Goal: Navigation & Orientation: Understand site structure

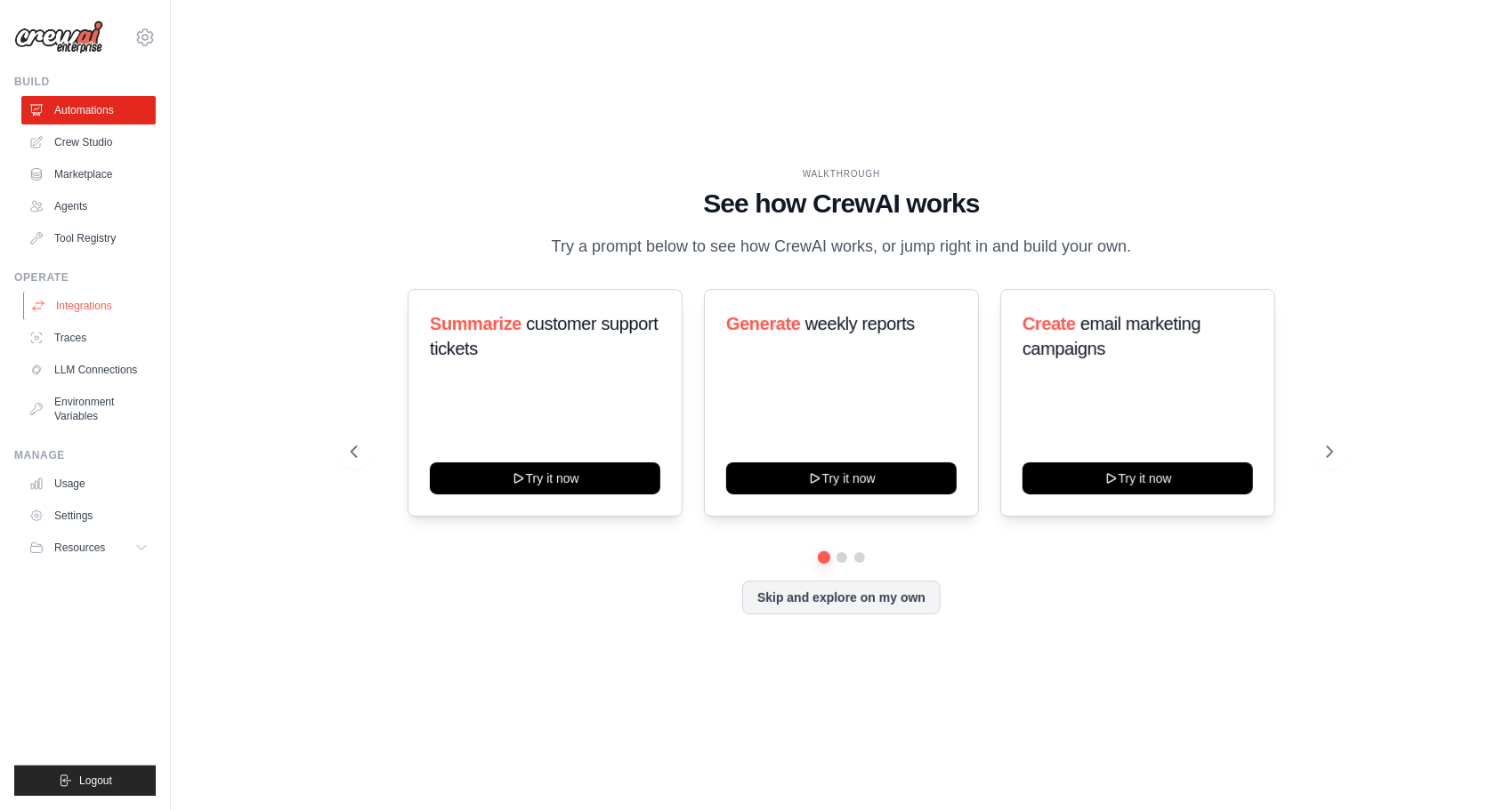
click at [92, 304] on link "Integrations" at bounding box center [90, 305] width 135 height 28
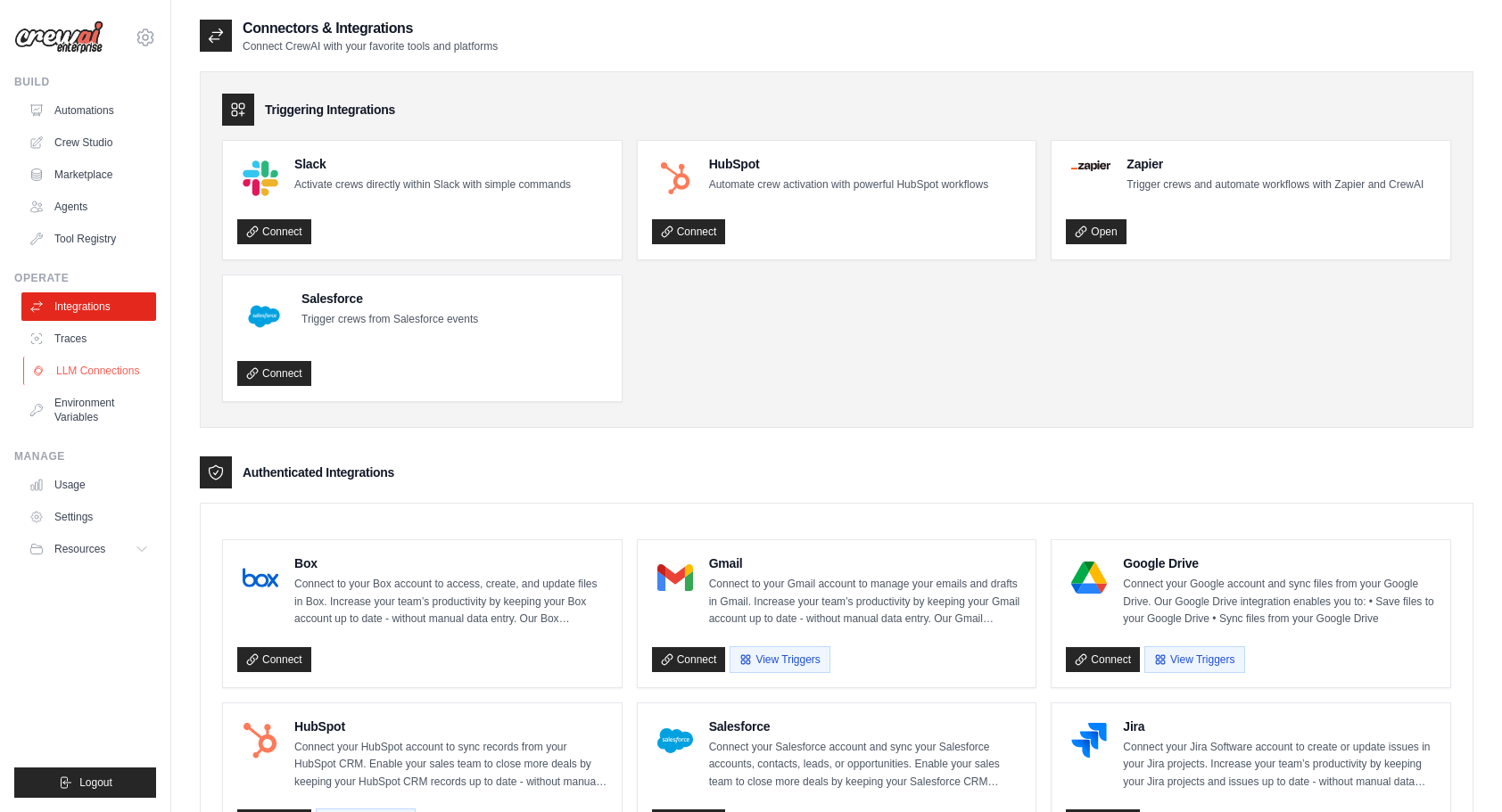
click at [90, 368] on link "LLM Connections" at bounding box center [90, 370] width 135 height 28
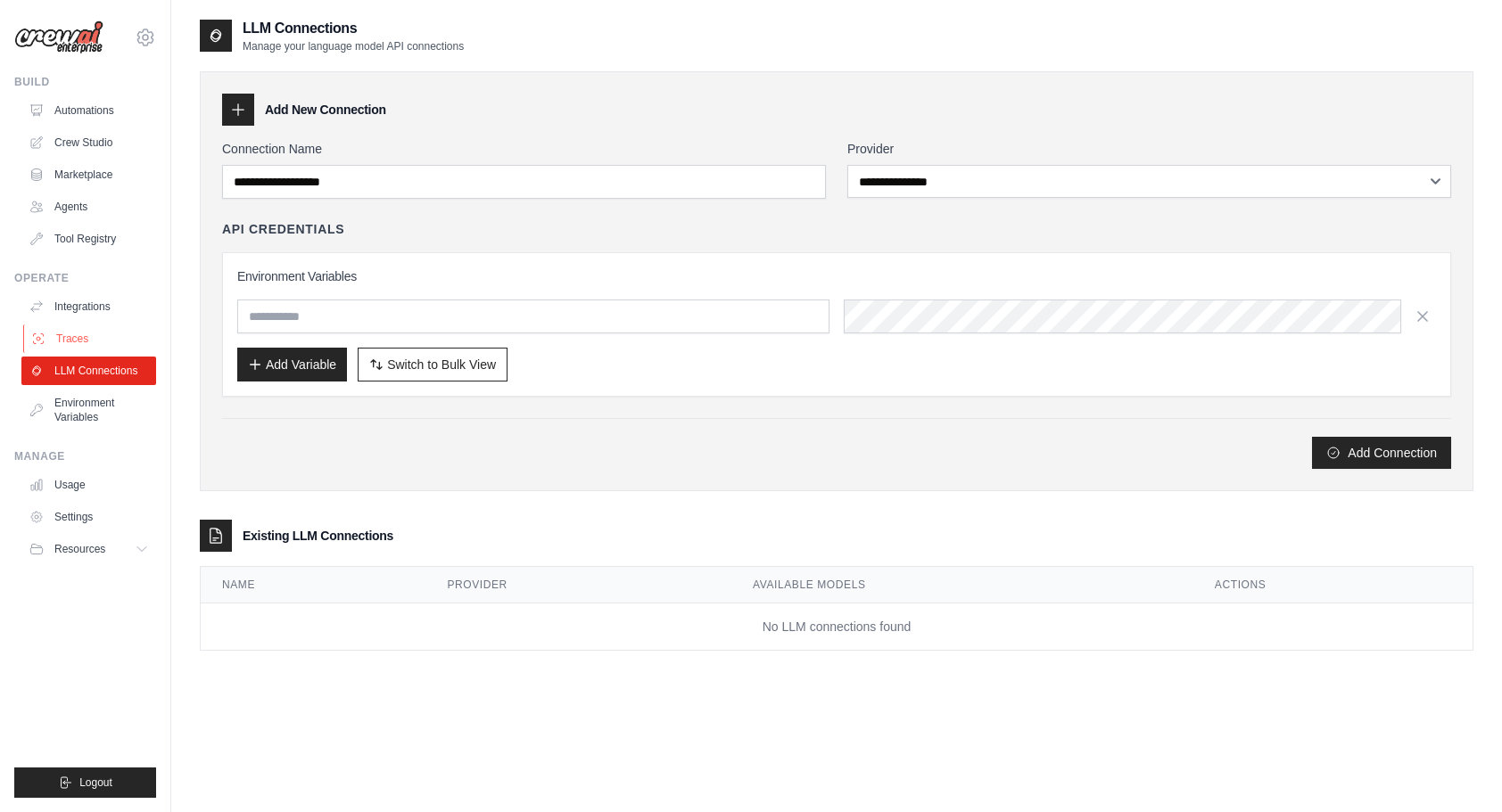
click at [73, 329] on link "Traces" at bounding box center [90, 338] width 135 height 28
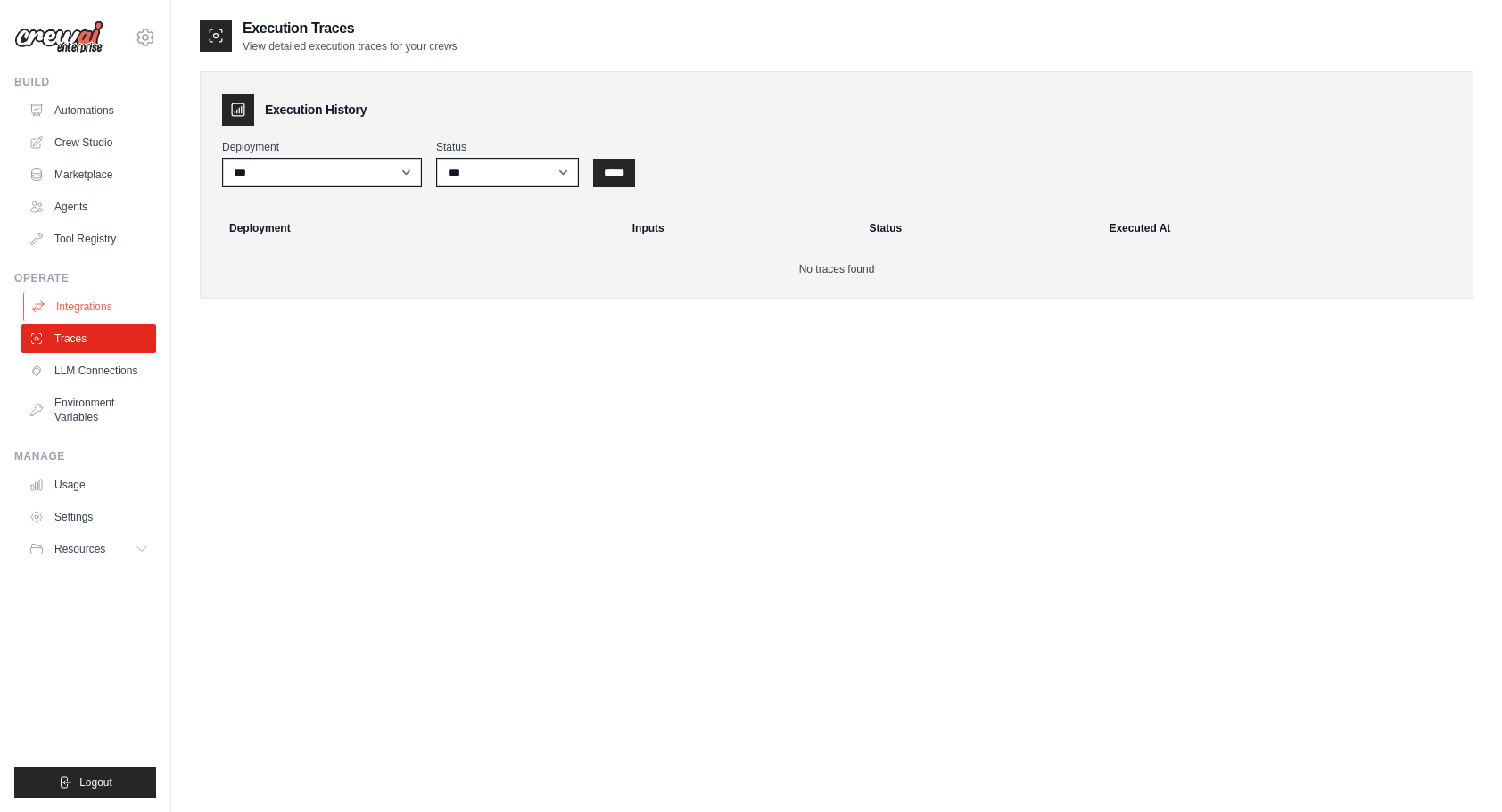
click at [70, 302] on link "Integrations" at bounding box center [90, 306] width 135 height 28
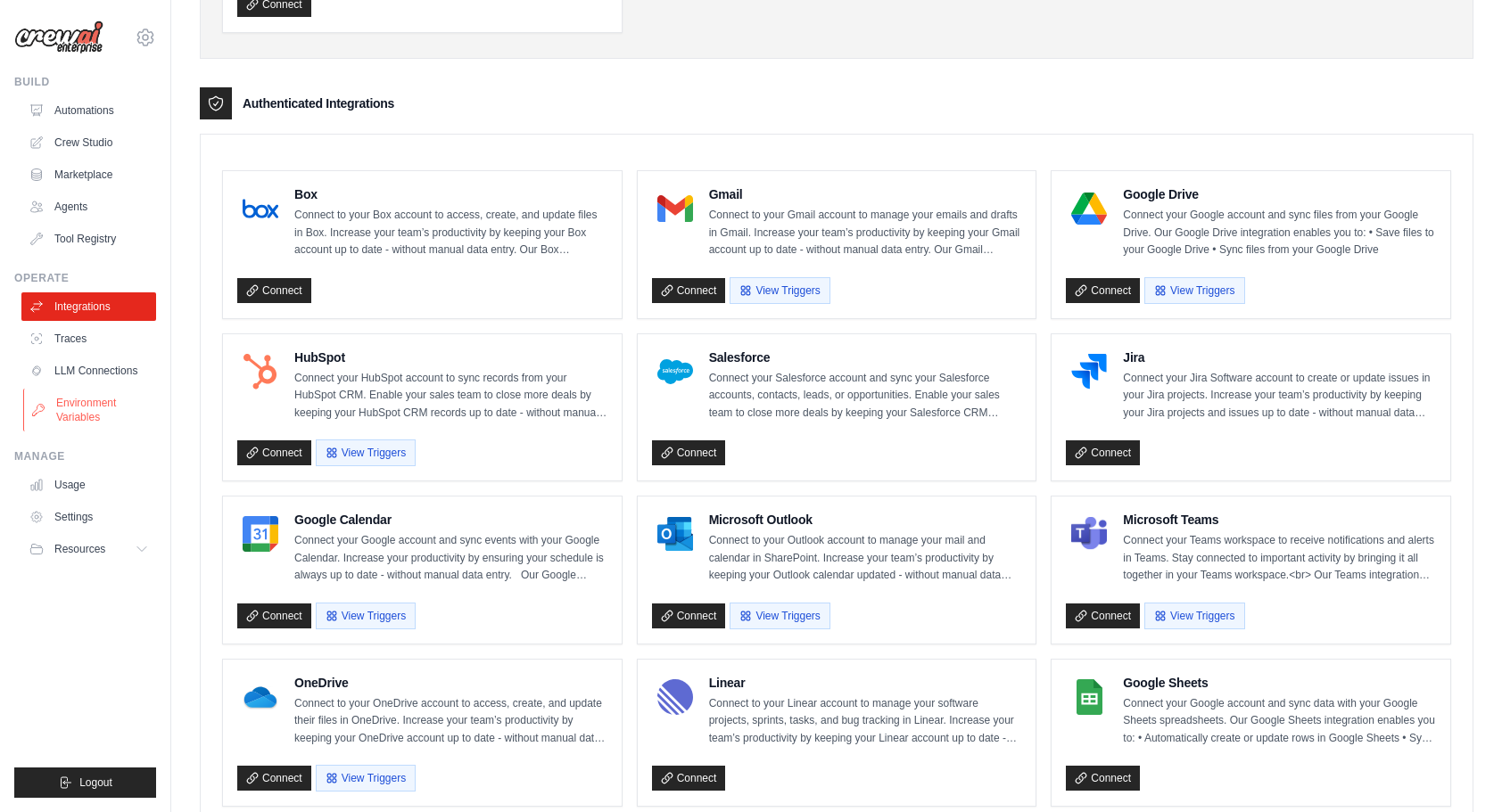
scroll to position [328, 0]
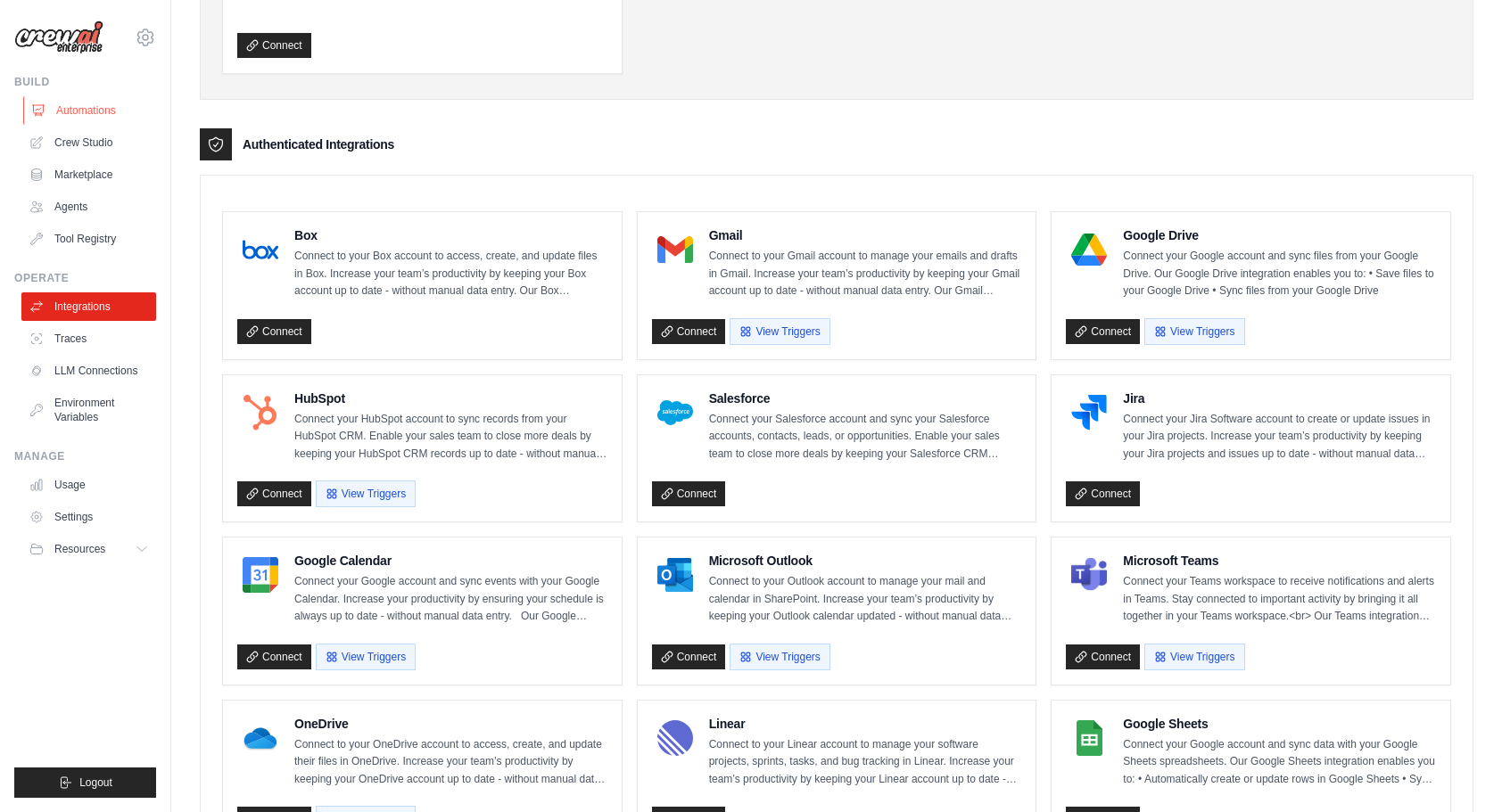
click at [75, 117] on link "Automations" at bounding box center [90, 110] width 135 height 28
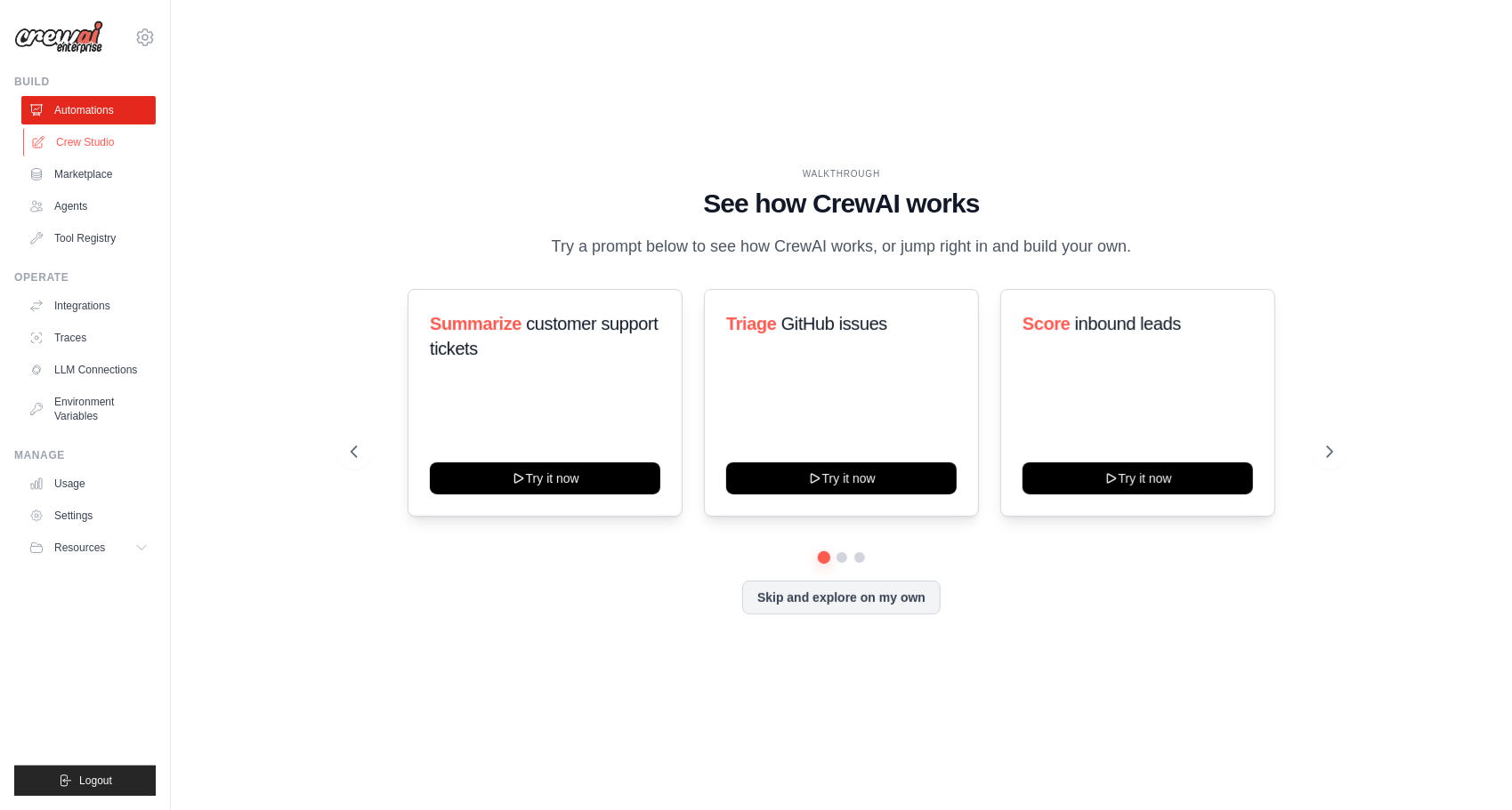
click at [45, 137] on link "Crew Studio" at bounding box center [90, 141] width 135 height 28
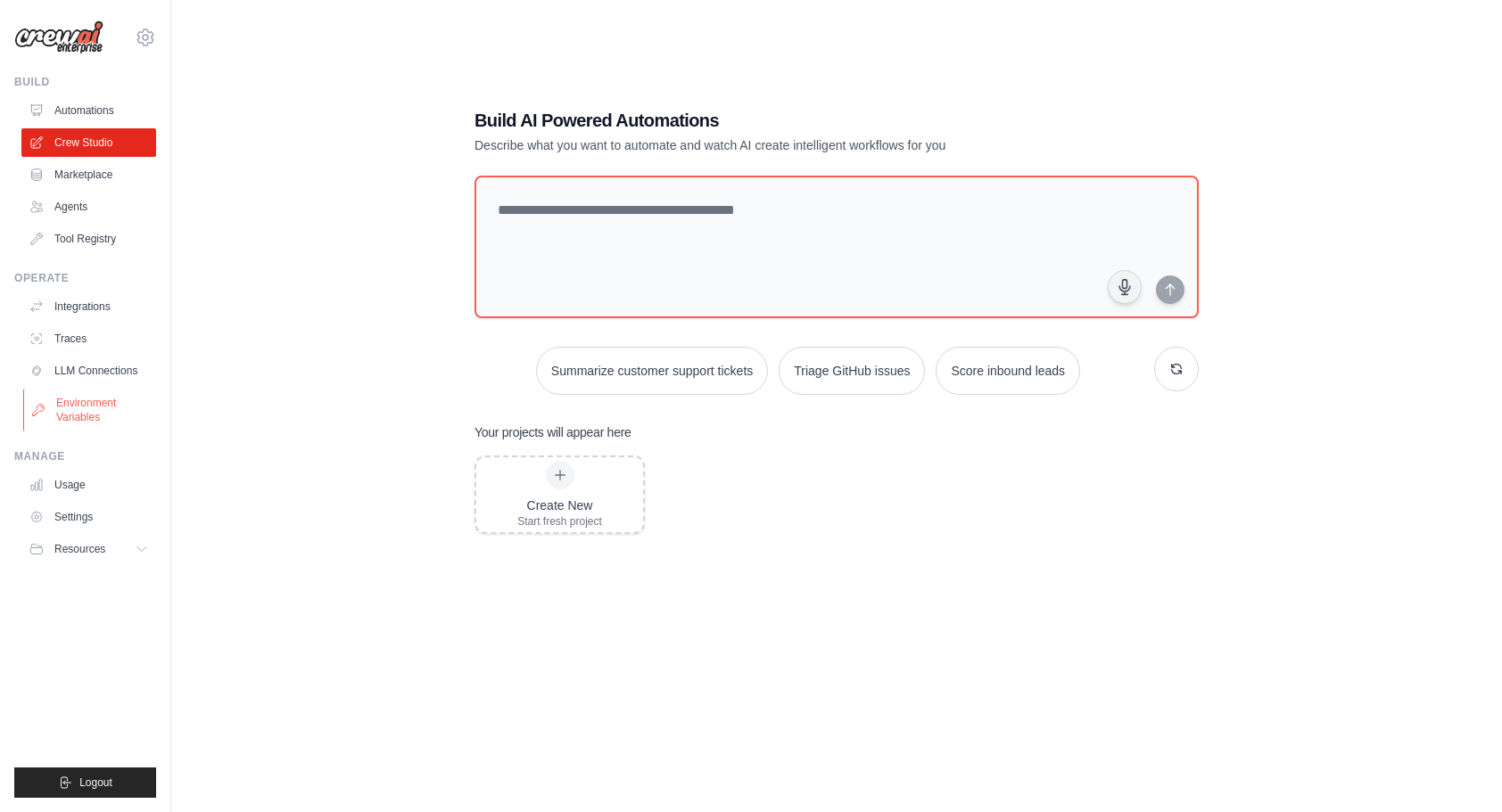
click at [89, 415] on link "Environment Variables" at bounding box center [90, 410] width 135 height 43
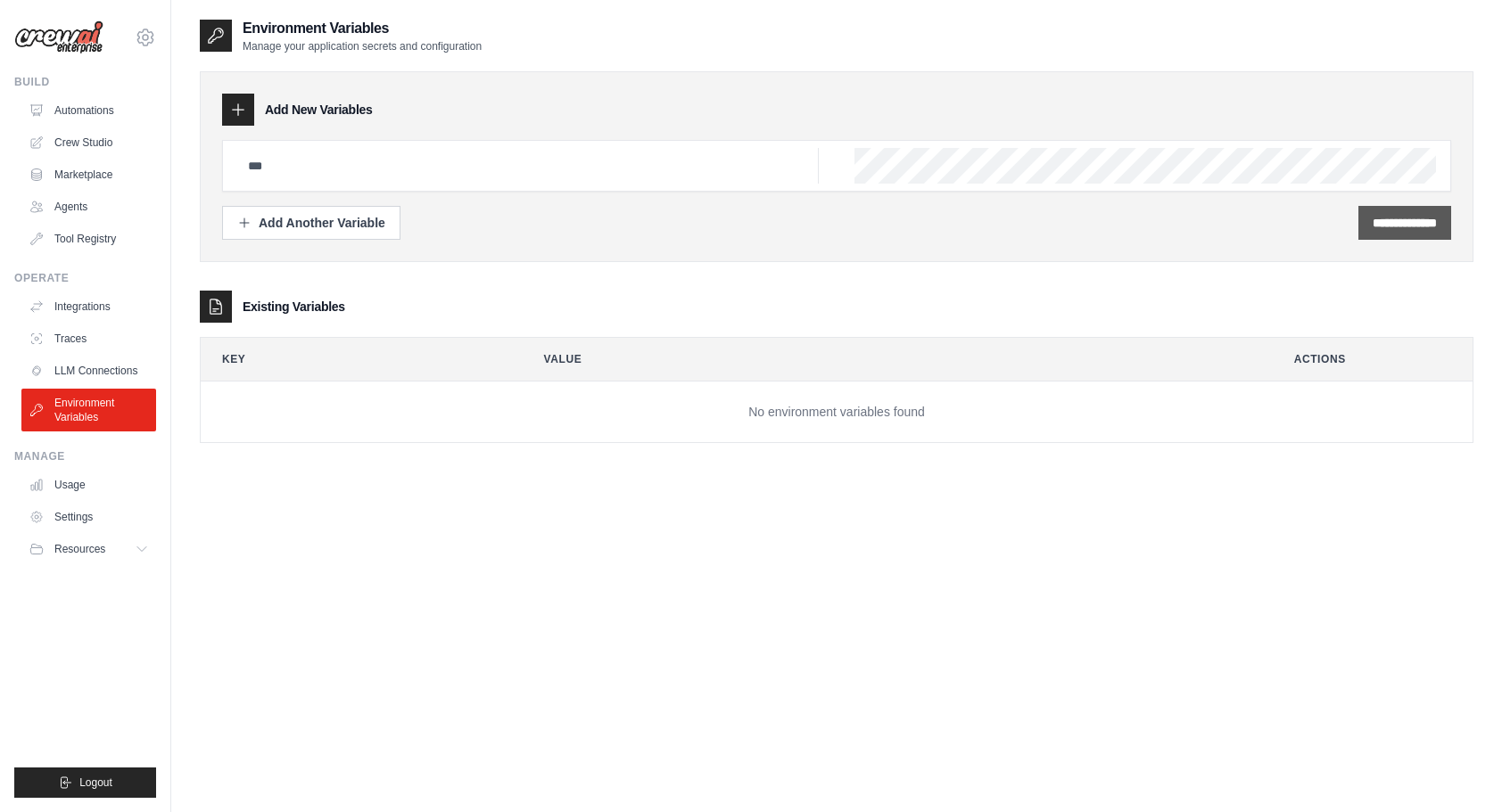
click at [1403, 228] on input "**********" at bounding box center [1405, 222] width 64 height 17
click at [373, 216] on div "Add Another Variable" at bounding box center [311, 221] width 148 height 17
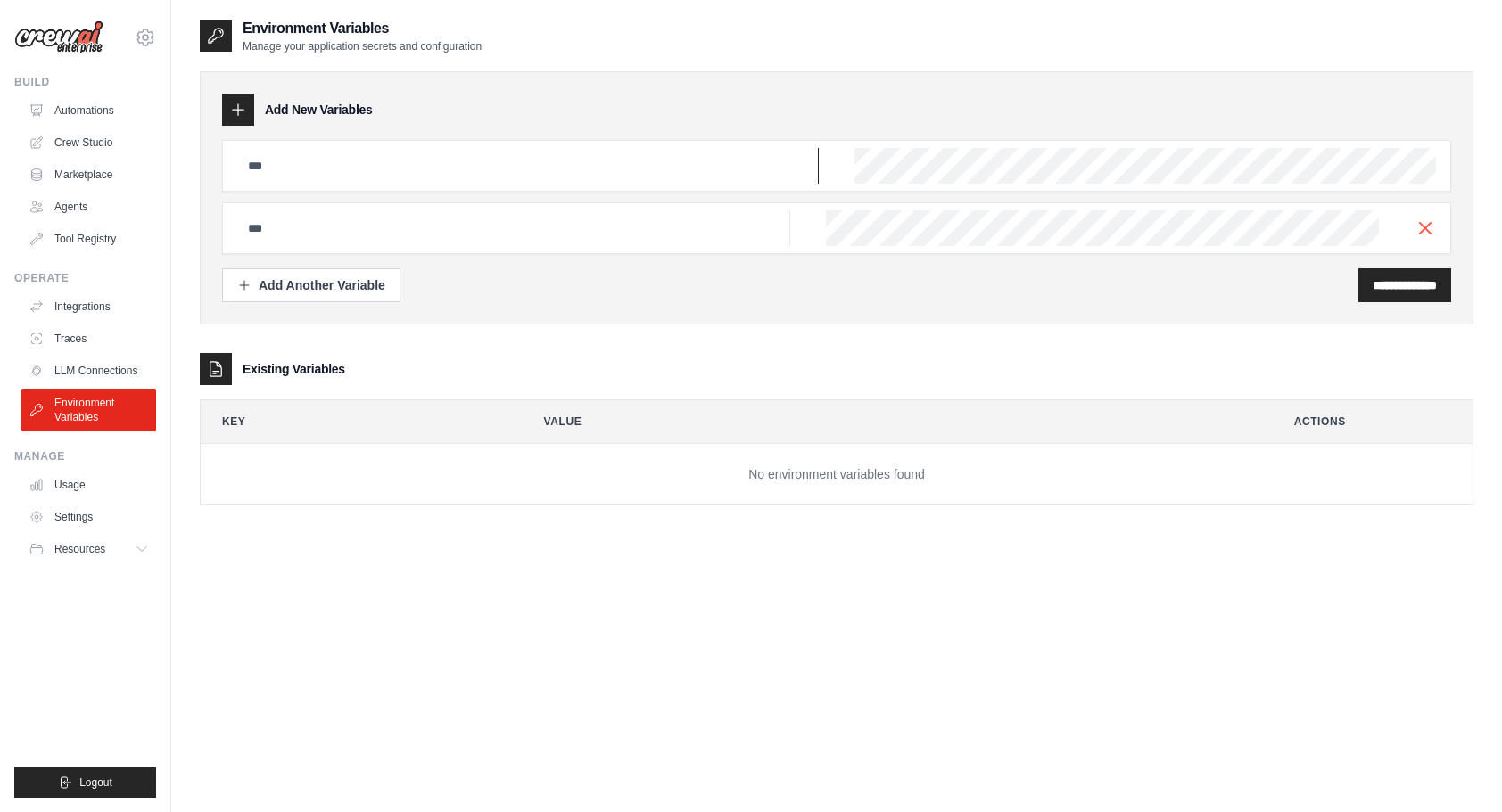
click at [298, 179] on input "text" at bounding box center [528, 165] width 582 height 36
click at [517, 117] on div "Add New Variables" at bounding box center [836, 109] width 1229 height 32
click at [143, 109] on link "Automations" at bounding box center [90, 110] width 135 height 28
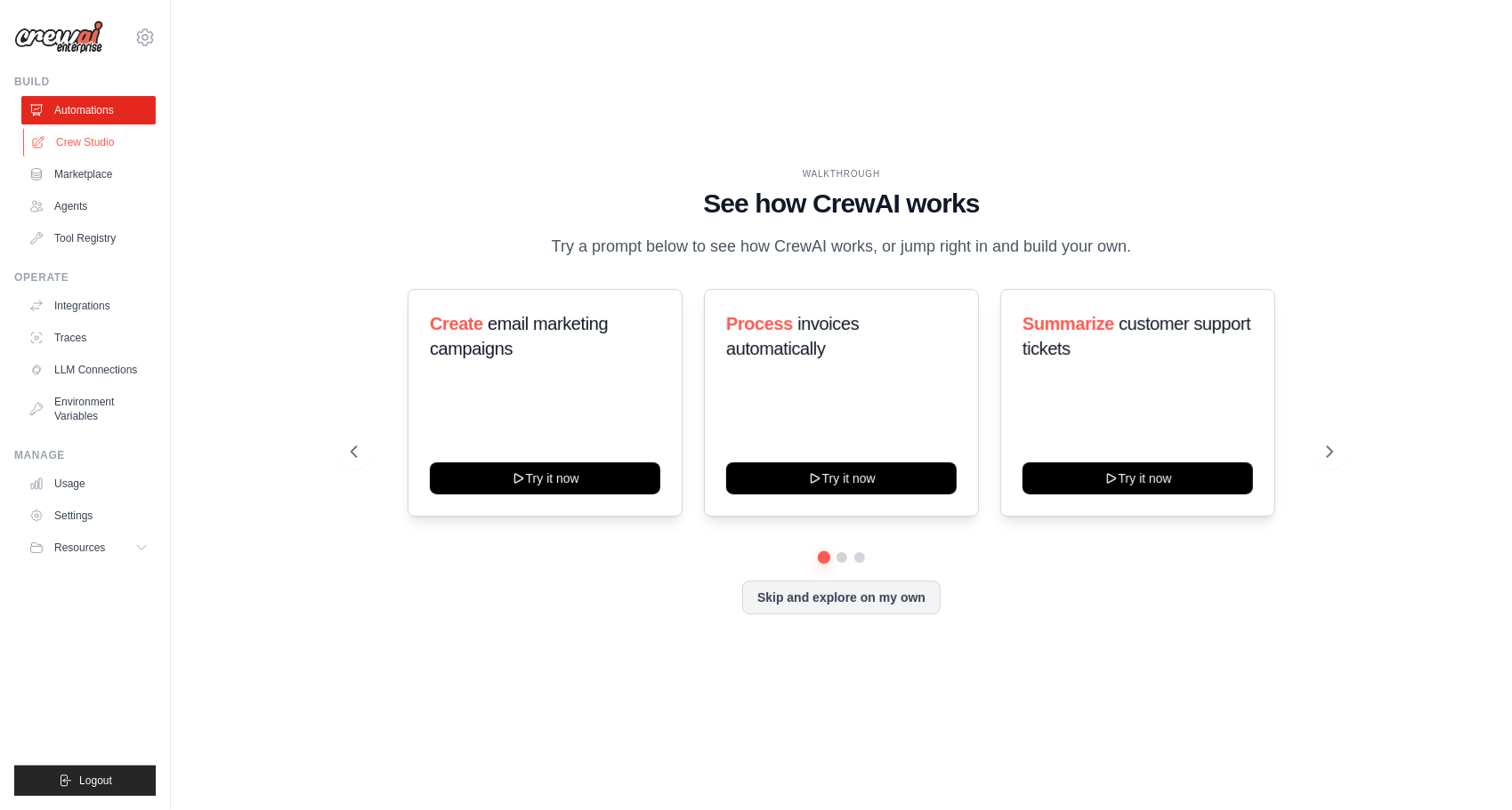
click at [92, 153] on link "Crew Studio" at bounding box center [90, 141] width 135 height 28
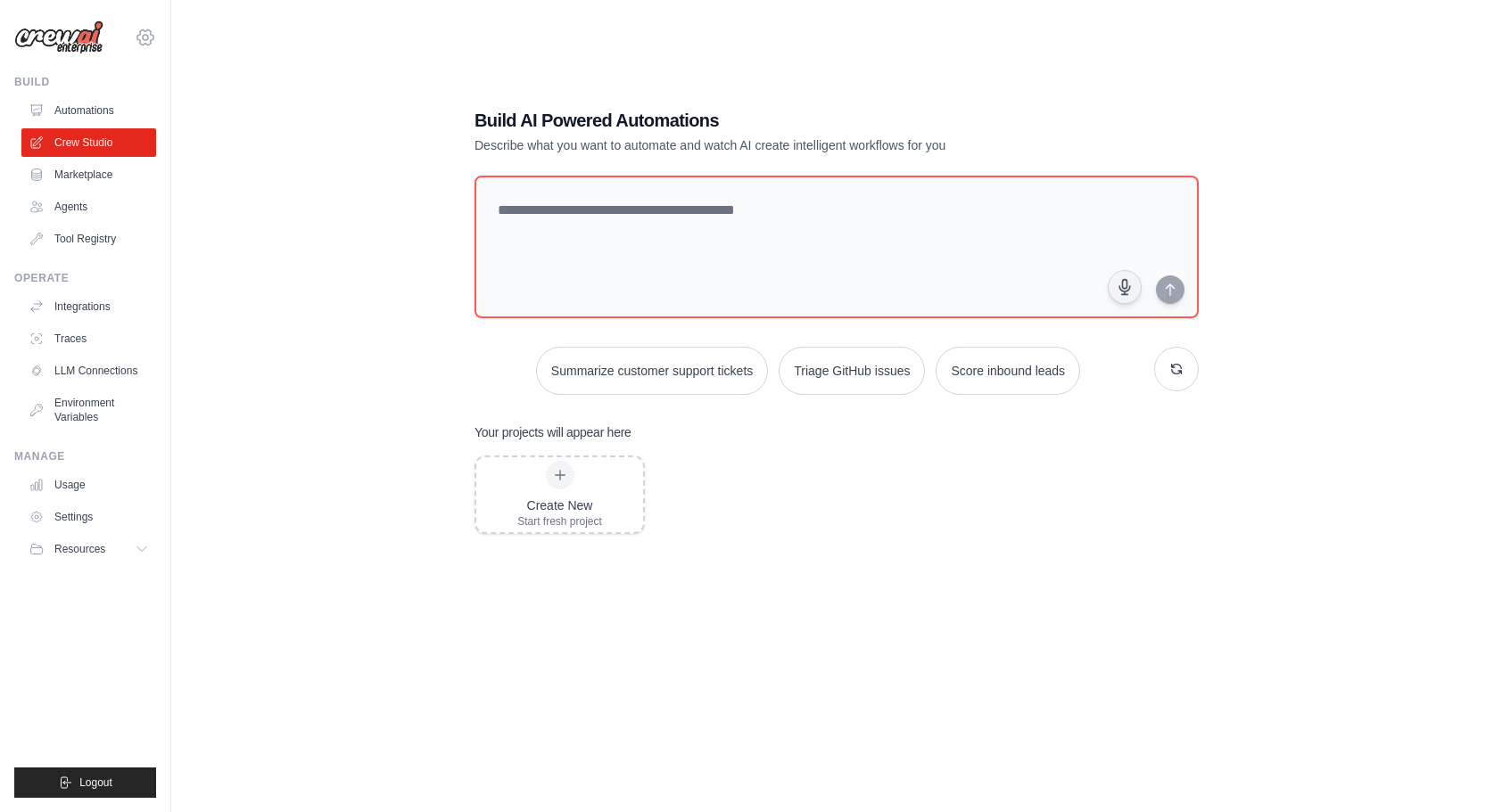
click at [153, 43] on icon at bounding box center [146, 38] width 21 height 21
click at [392, 89] on div "Build AI Powered Automations Describe what you want to automate and watch AI cr…" at bounding box center [836, 423] width 1274 height 812
click at [113, 237] on link "Tool Registry" at bounding box center [90, 238] width 135 height 28
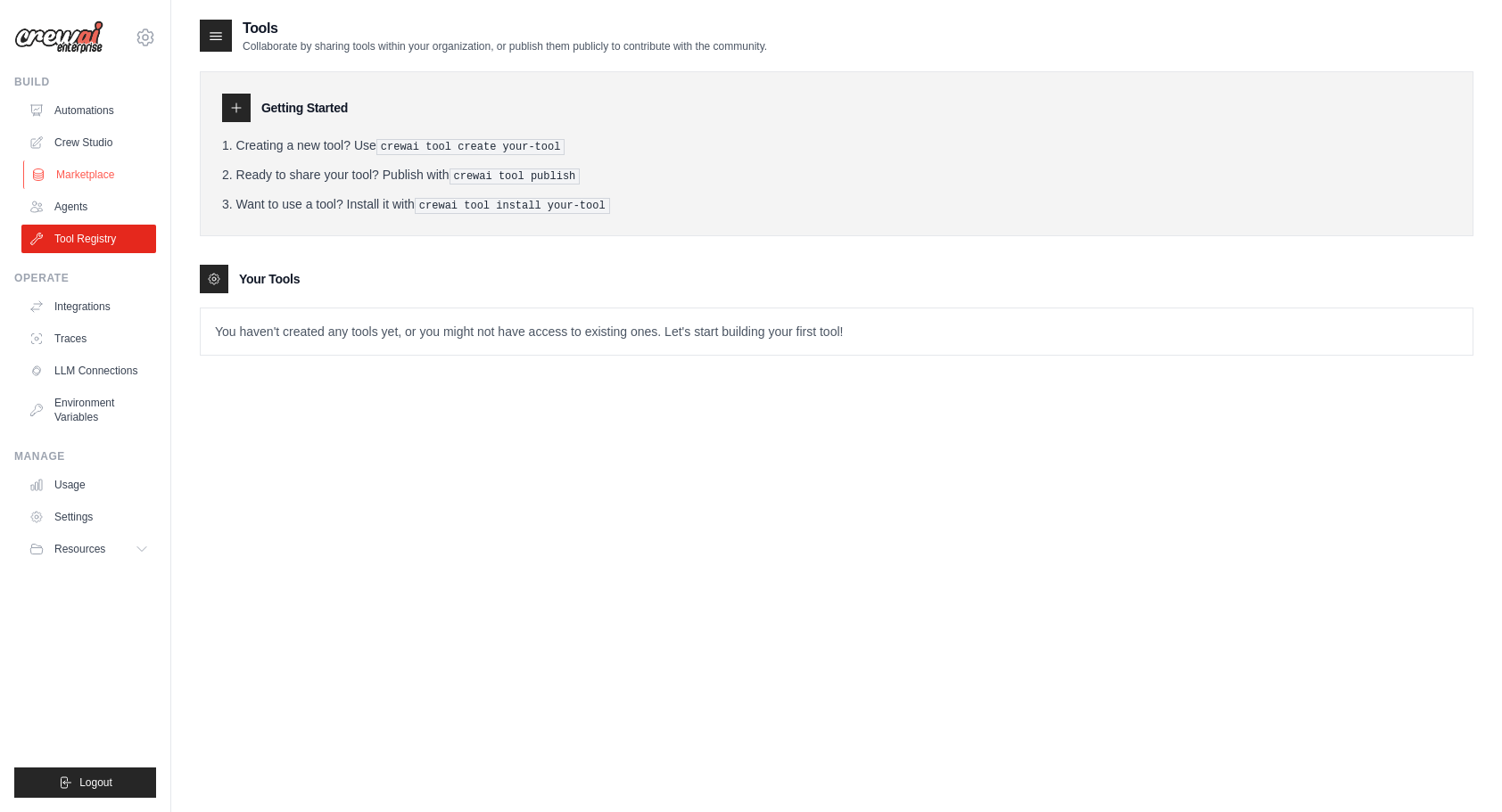
click at [67, 171] on link "Marketplace" at bounding box center [90, 174] width 135 height 28
